Goal: Navigation & Orientation: Find specific page/section

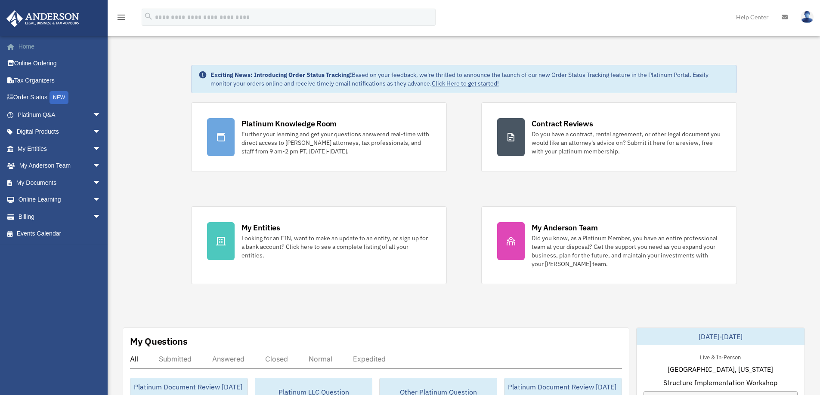
click at [27, 44] on link "Home" at bounding box center [60, 46] width 108 height 17
click at [35, 111] on link "Platinum Q&A arrow_drop_down" at bounding box center [60, 114] width 108 height 17
click at [93, 113] on span "arrow_drop_down" at bounding box center [101, 115] width 17 height 18
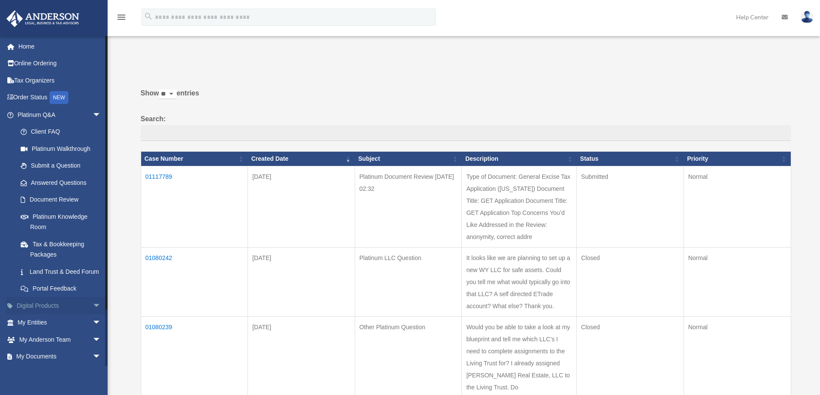
click at [93, 315] on span "arrow_drop_down" at bounding box center [101, 306] width 17 height 18
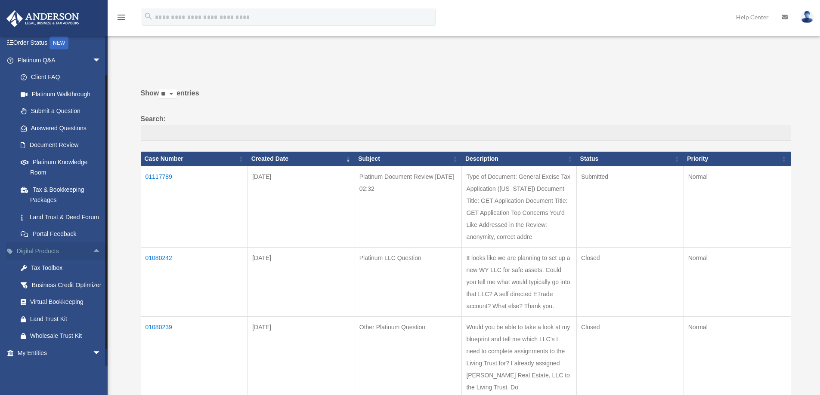
scroll to position [158, 0]
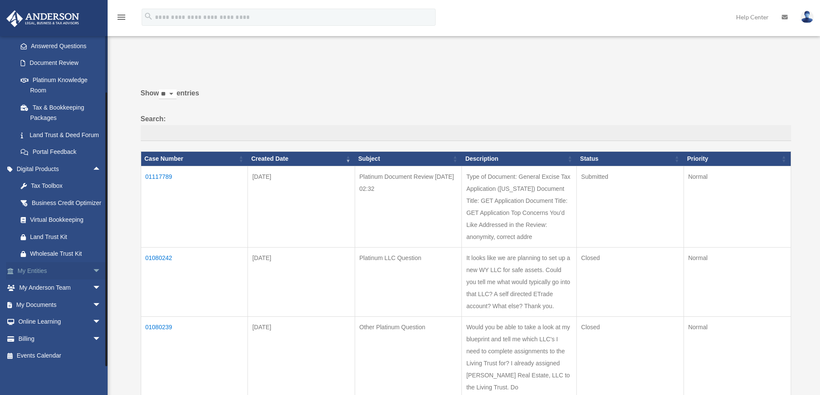
click at [93, 272] on span "arrow_drop_down" at bounding box center [101, 272] width 17 height 18
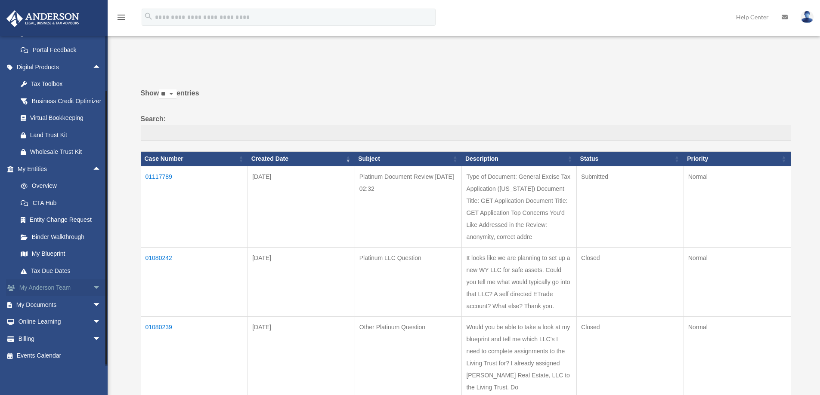
scroll to position [260, 0]
click at [93, 322] on span "arrow_drop_down" at bounding box center [101, 323] width 17 height 18
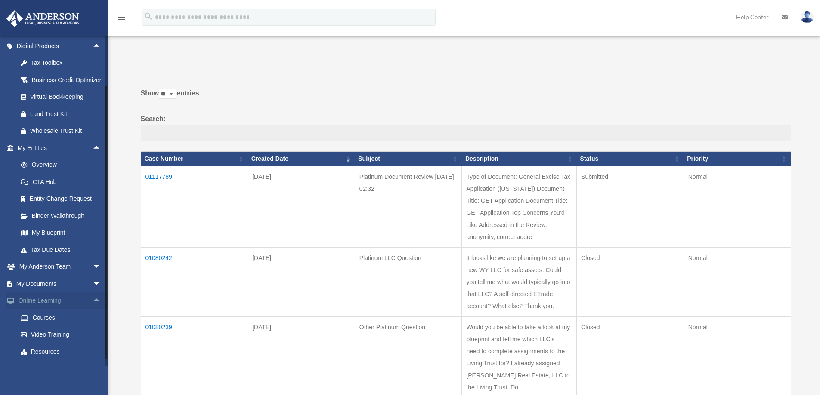
scroll to position [311, 0]
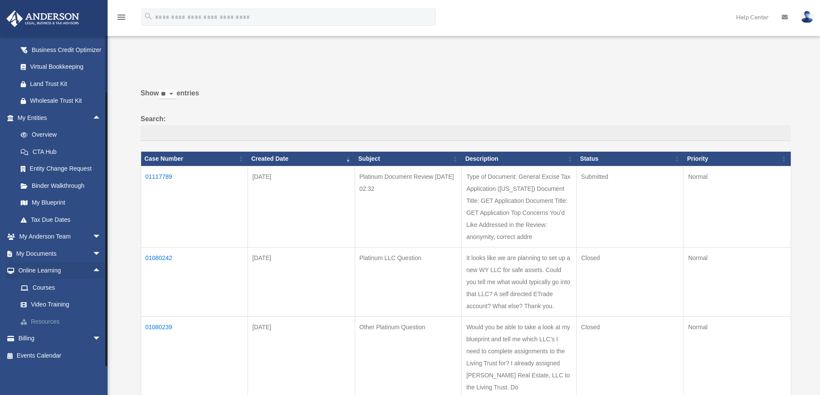
click at [53, 322] on link "Resources" at bounding box center [63, 321] width 102 height 17
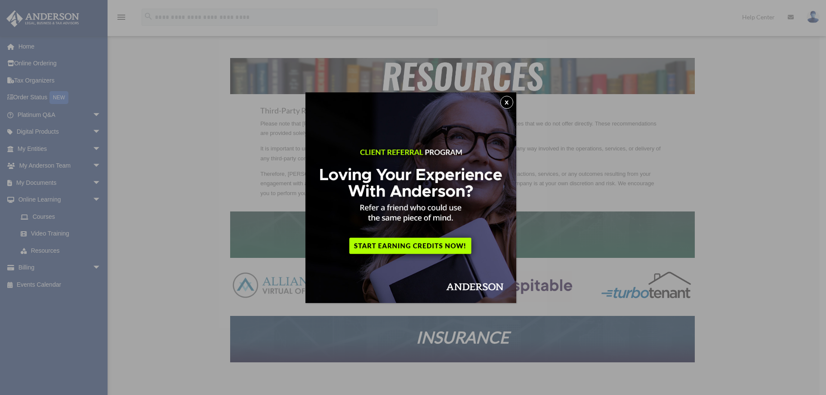
drag, startPoint x: 510, startPoint y: 103, endPoint x: 438, endPoint y: 186, distance: 110.1
click at [438, 186] on div "x" at bounding box center [411, 198] width 211 height 211
click at [435, 246] on img at bounding box center [411, 198] width 211 height 211
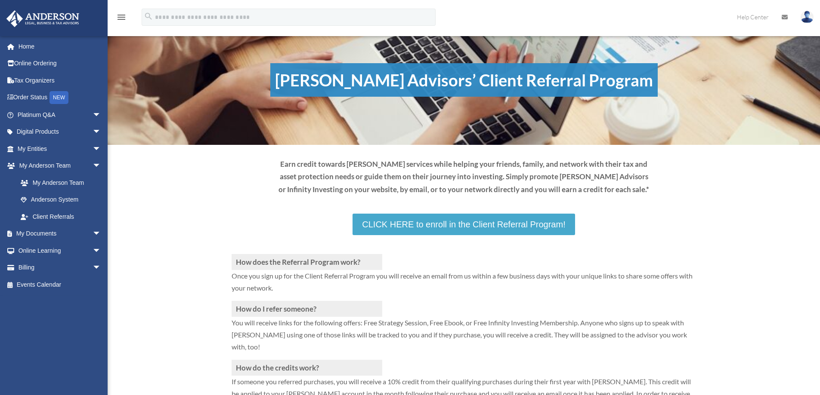
click at [454, 226] on link "CLICK HERE to enroll in the Client Referral Program!" at bounding box center [463, 225] width 222 height 22
click at [29, 45] on link "Home" at bounding box center [60, 46] width 108 height 17
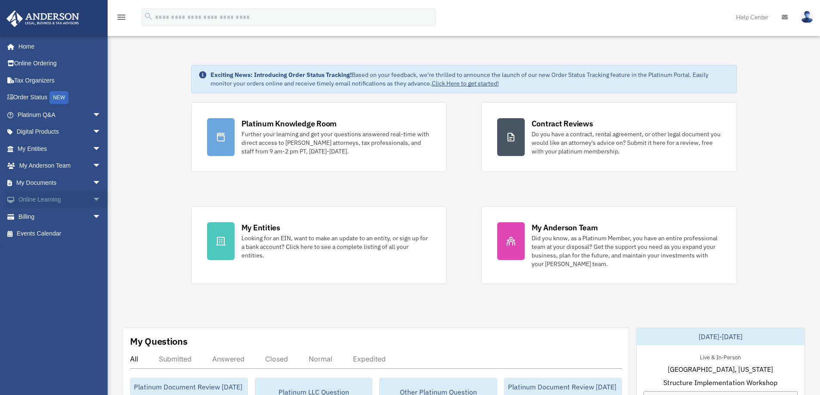
click at [77, 201] on link "Online Learning arrow_drop_down" at bounding box center [60, 200] width 108 height 17
click at [93, 197] on span "arrow_drop_down" at bounding box center [101, 201] width 17 height 18
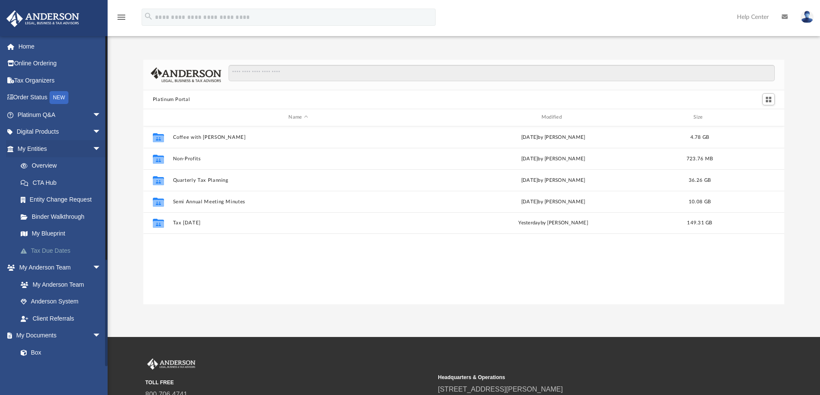
scroll to position [189, 634]
click at [58, 319] on link "Client Referrals" at bounding box center [63, 318] width 102 height 17
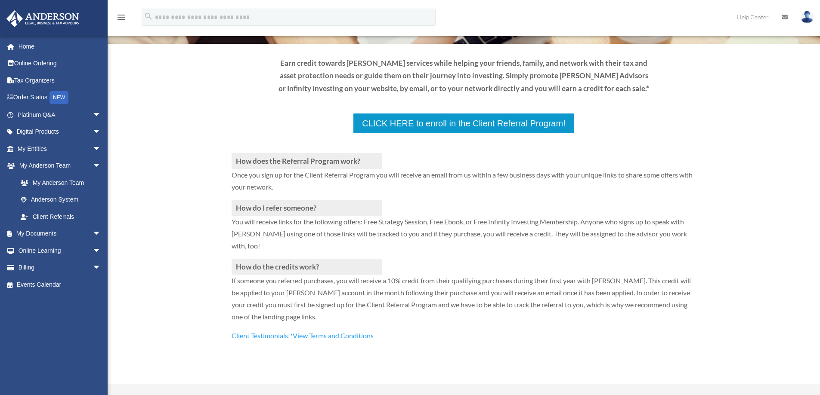
scroll to position [86, 0]
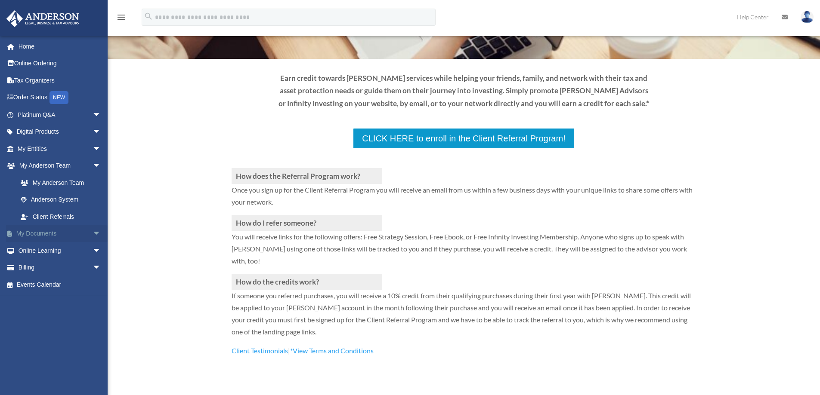
click at [93, 232] on span "arrow_drop_down" at bounding box center [101, 235] width 17 height 18
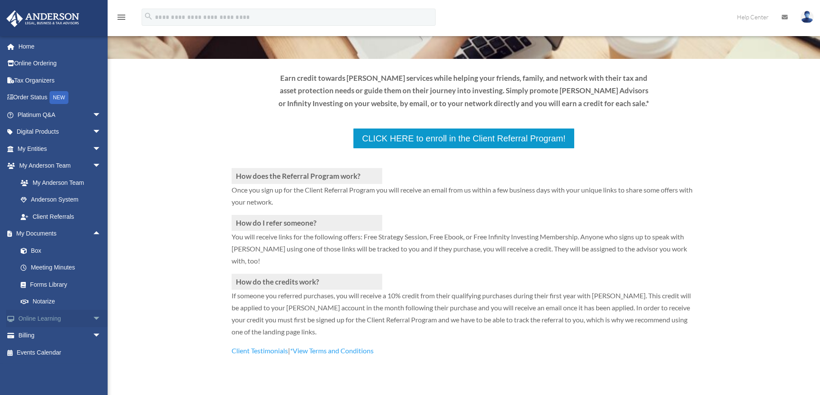
click at [61, 318] on link "Online Learning arrow_drop_down" at bounding box center [60, 318] width 108 height 17
click at [93, 318] on span "arrow_drop_down" at bounding box center [101, 319] width 17 height 18
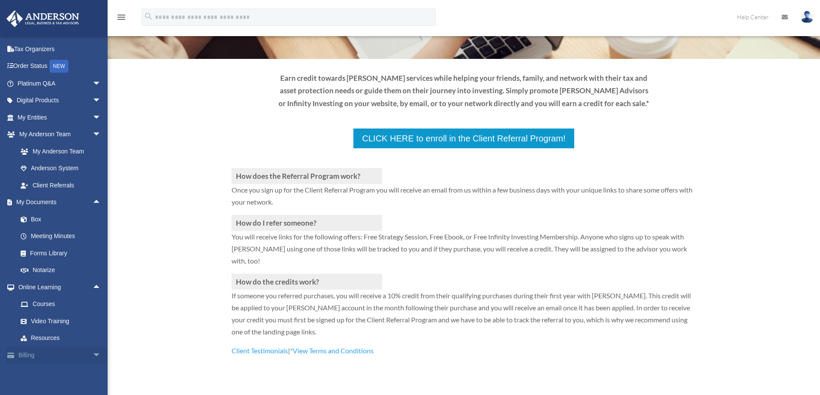
scroll to position [48, 0]
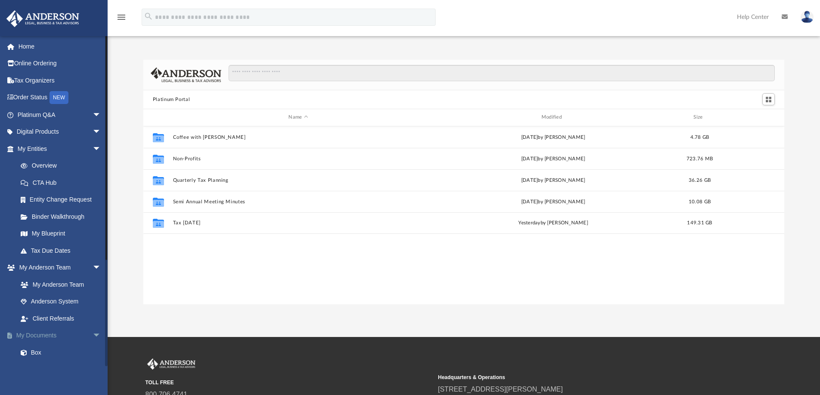
scroll to position [189, 634]
click at [93, 335] on span "arrow_drop_down" at bounding box center [101, 336] width 17 height 18
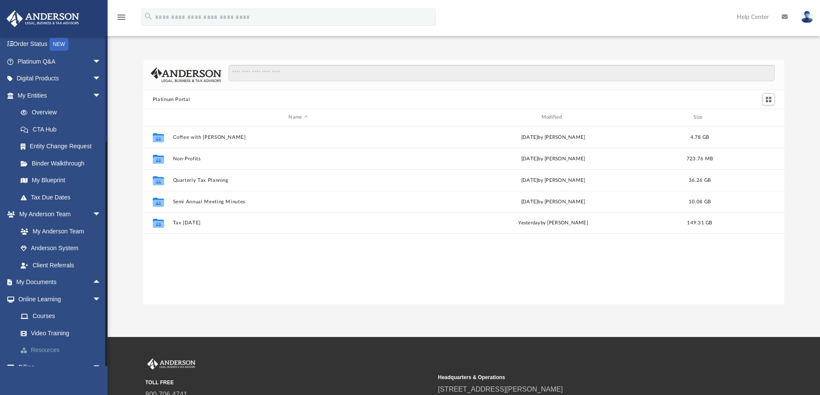
scroll to position [82, 0]
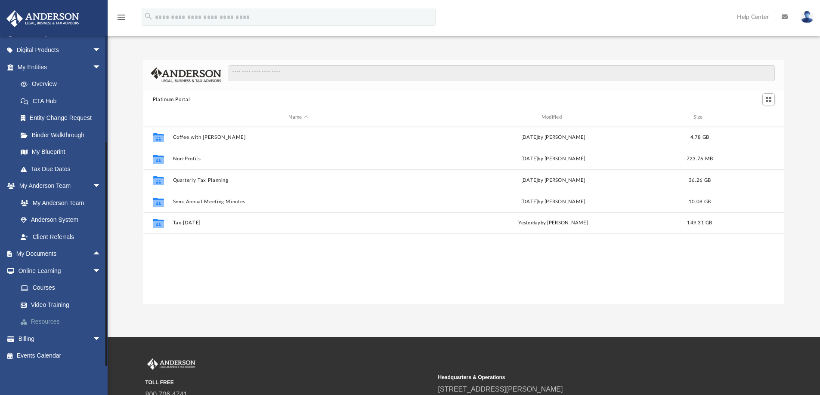
click at [46, 321] on link "Resources" at bounding box center [63, 322] width 102 height 17
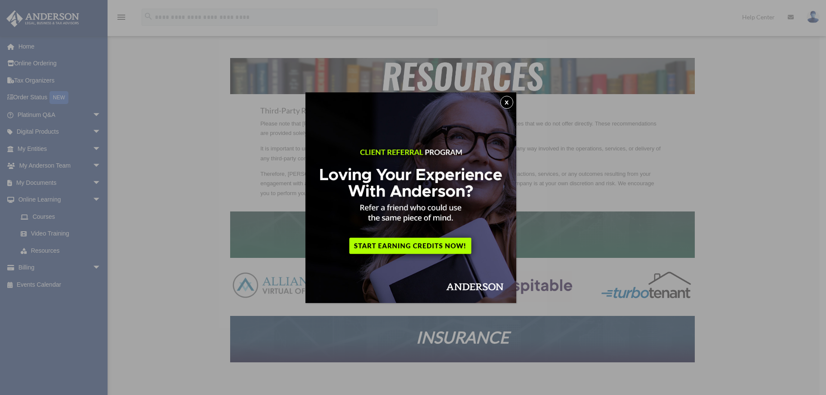
click at [510, 101] on button "x" at bounding box center [506, 102] width 13 height 13
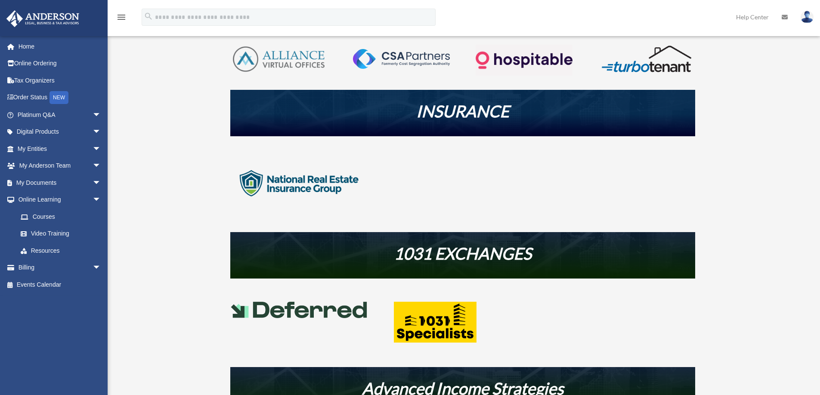
scroll to position [258, 0]
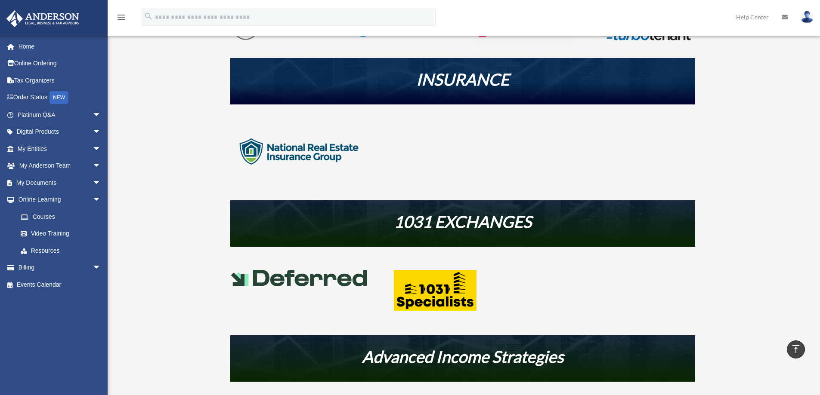
click at [325, 150] on img at bounding box center [299, 151] width 138 height 69
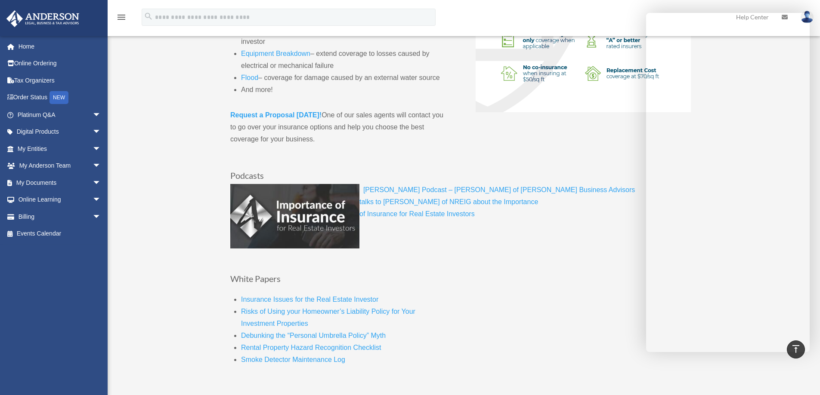
scroll to position [344, 0]
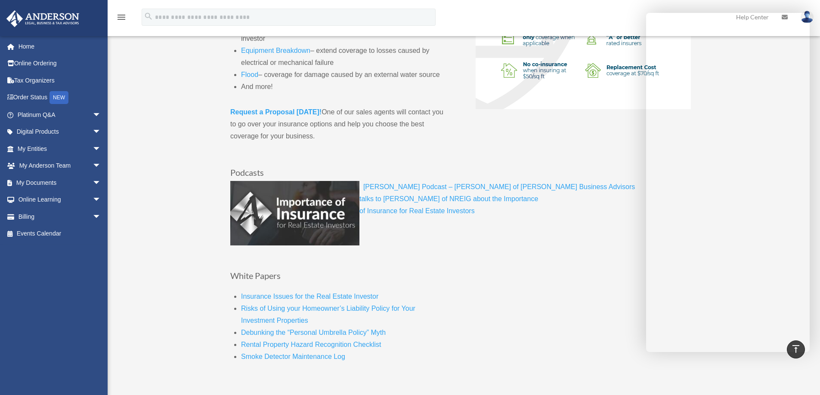
click at [318, 347] on link "Rental Property Hazard Recognition Checklis" at bounding box center [310, 347] width 138 height 12
click at [463, 188] on link "[PERSON_NAME] Podcast – [PERSON_NAME] of [PERSON_NAME] Business Advisors talks …" at bounding box center [496, 201] width 275 height 36
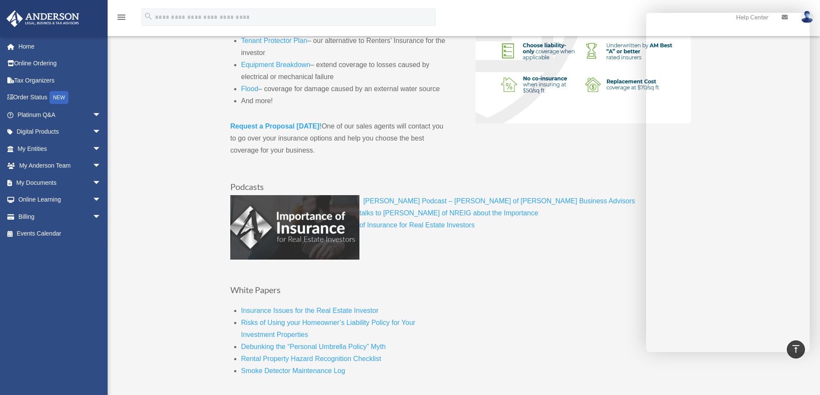
scroll to position [129, 0]
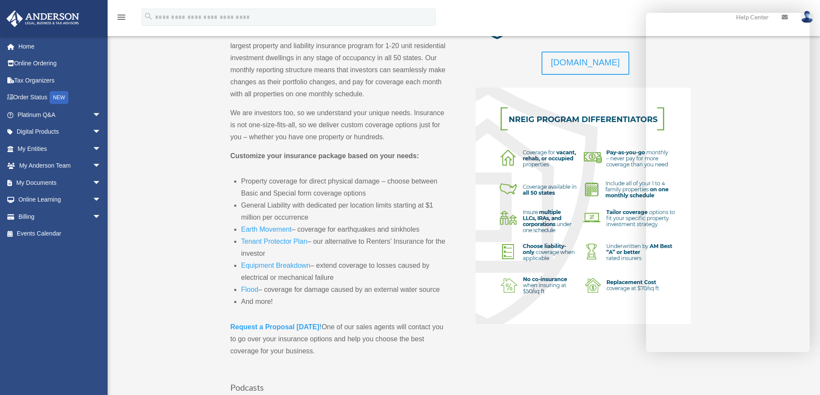
drag, startPoint x: 522, startPoint y: 65, endPoint x: 527, endPoint y: 64, distance: 5.7
click at [522, 65] on div "[DOMAIN_NAME]" at bounding box center [585, 63] width 219 height 23
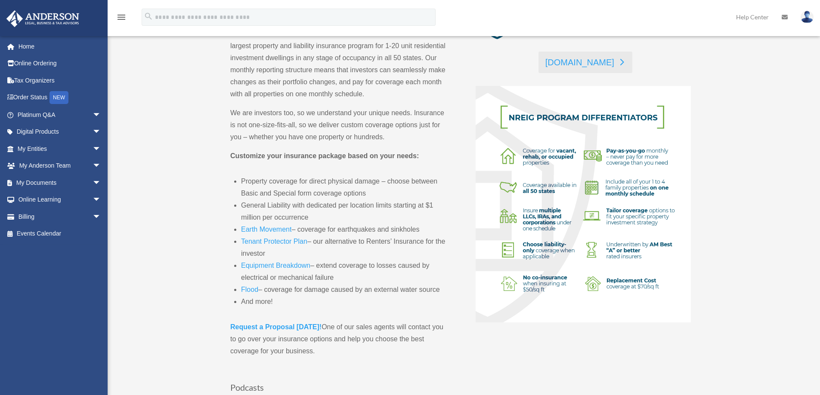
click at [588, 62] on link "[DOMAIN_NAME]" at bounding box center [585, 63] width 94 height 22
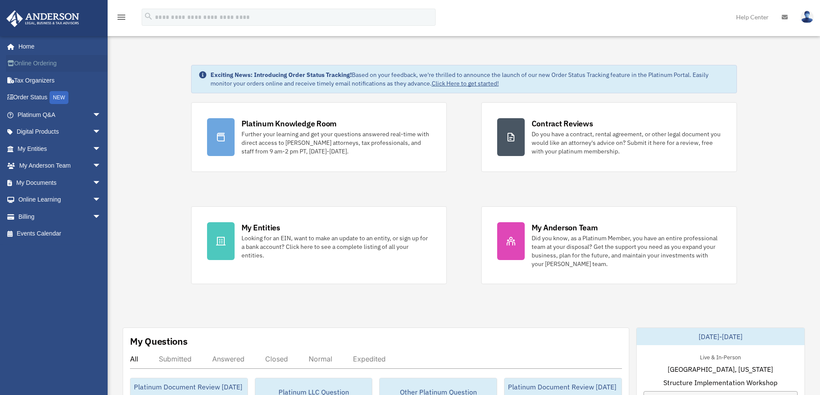
click at [45, 61] on link "Online Ordering" at bounding box center [60, 63] width 108 height 17
